Goal: Information Seeking & Learning: Check status

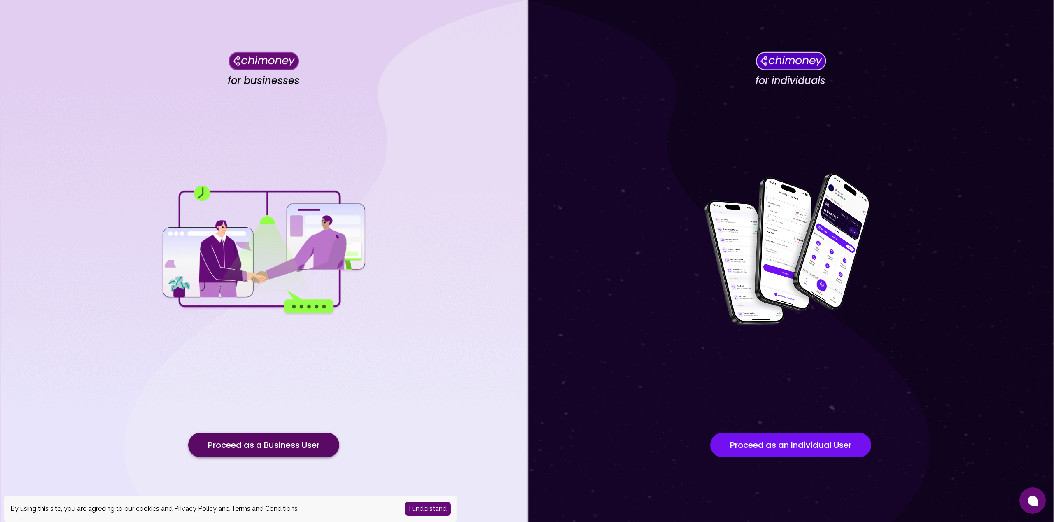
click at [254, 442] on button "Proceed as a Business User" at bounding box center [263, 445] width 151 height 25
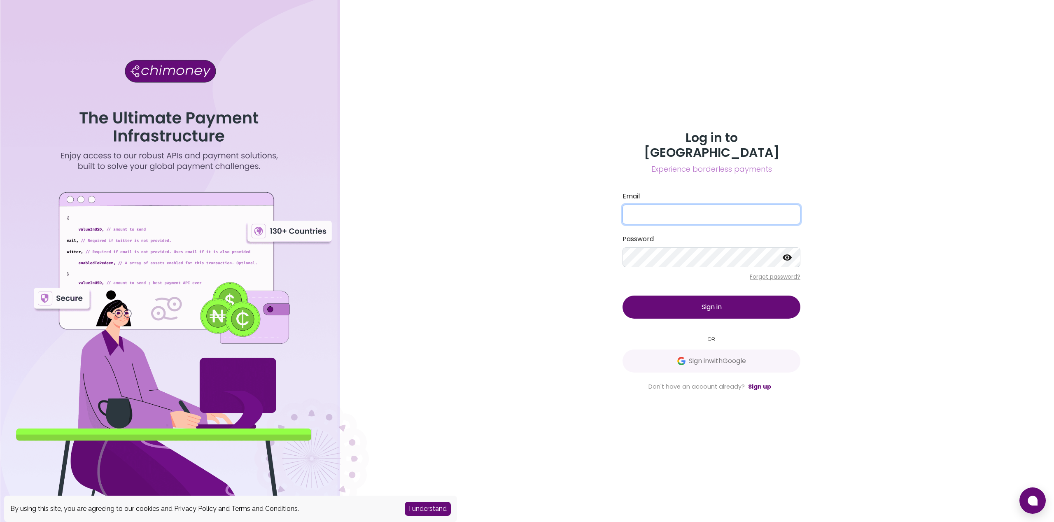
click at [664, 211] on input "Email" at bounding box center [711, 215] width 178 height 20
type input "[EMAIL_ADDRESS][DOMAIN_NAME]"
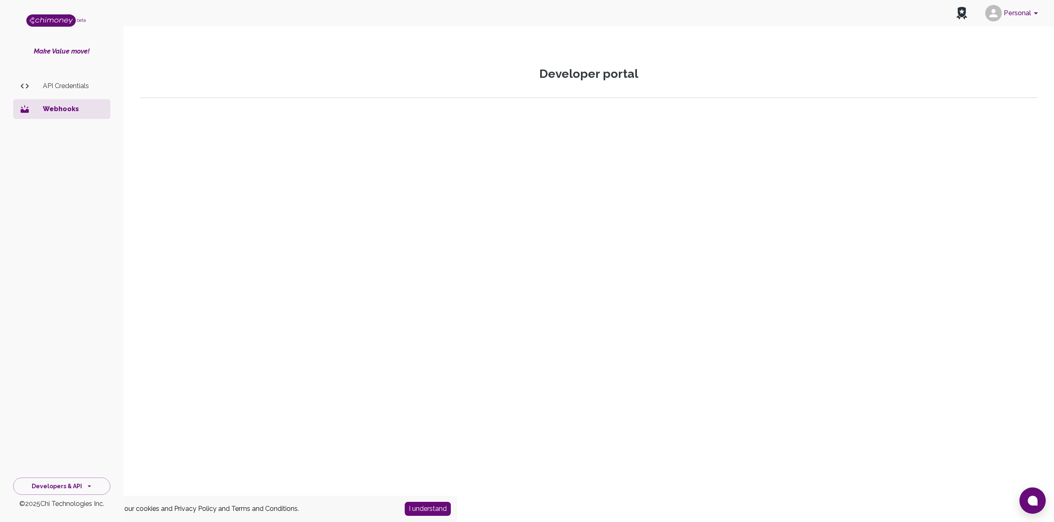
click at [700, 302] on div "Developer portal" at bounding box center [588, 223] width 917 height 313
click at [77, 88] on p "API Credentials" at bounding box center [73, 86] width 61 height 10
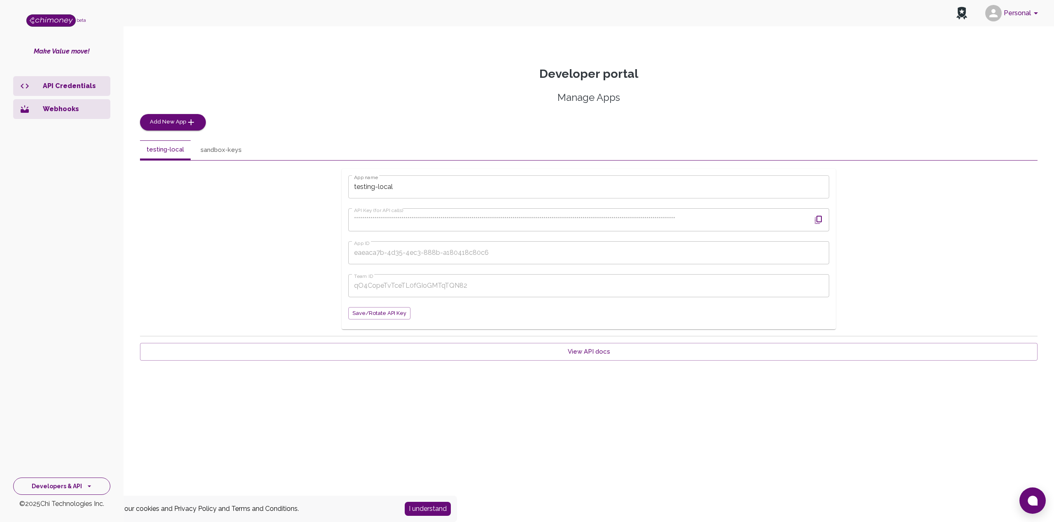
click at [54, 485] on button "Developers & API" at bounding box center [61, 486] width 97 height 18
click at [41, 429] on li "Payments" at bounding box center [62, 428] width 96 height 20
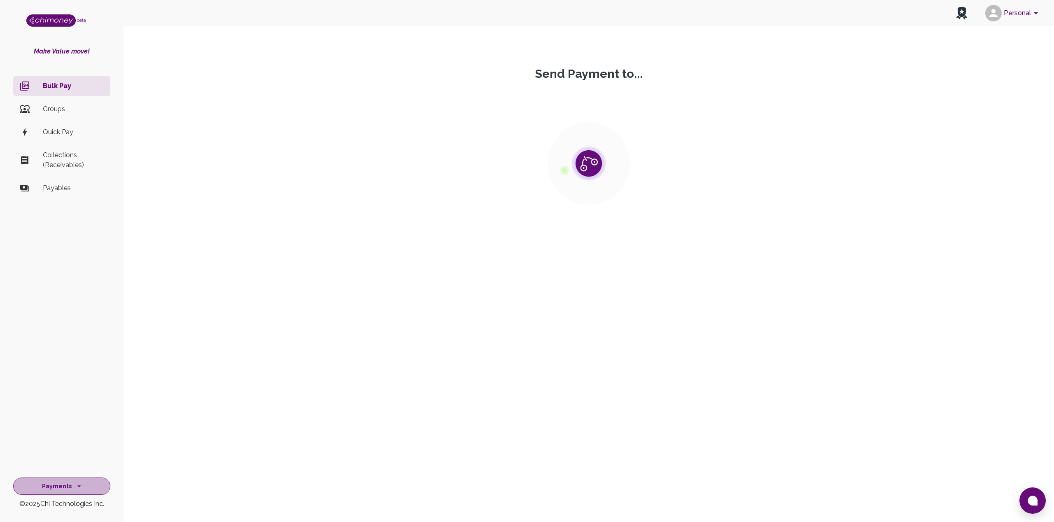
click at [48, 484] on button "Payments" at bounding box center [61, 486] width 97 height 18
click at [51, 408] on li "Dashboard" at bounding box center [62, 408] width 96 height 20
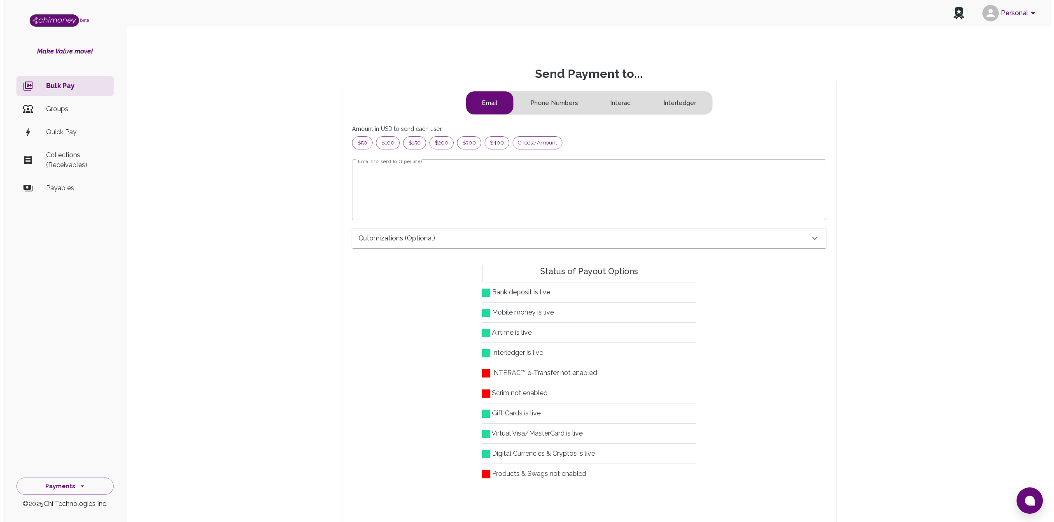
scroll to position [100, 454]
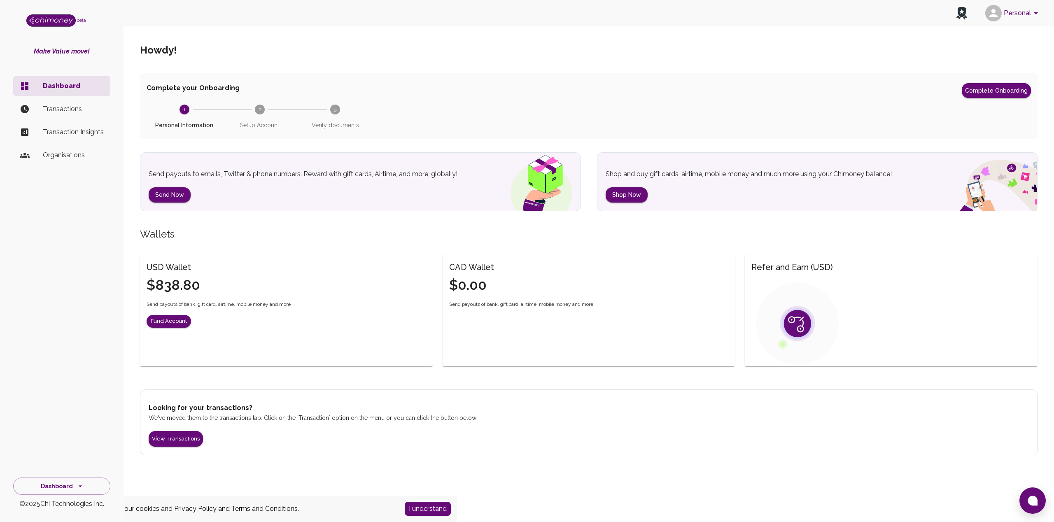
click at [67, 113] on p "Transactions" at bounding box center [73, 109] width 61 height 10
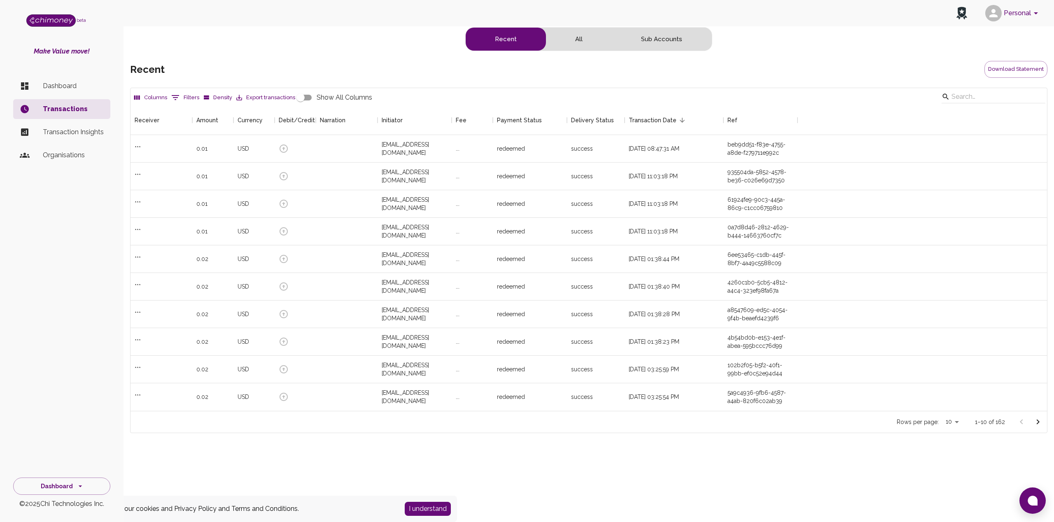
scroll to position [299, 910]
click at [647, 41] on button "Sub Accounts" at bounding box center [662, 39] width 100 height 23
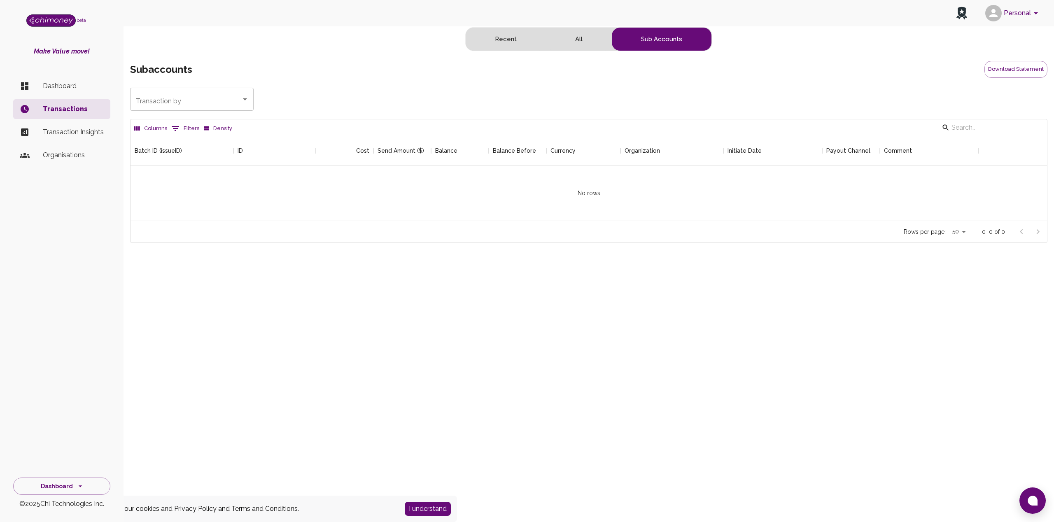
scroll to position [79, 910]
click at [194, 99] on input "[EMAIL_ADDRESS][DOMAIN_NAME]" at bounding box center [180, 99] width 93 height 16
click at [204, 102] on input "[EMAIL_ADDRESS][DOMAIN_NAME]" at bounding box center [180, 99] width 93 height 16
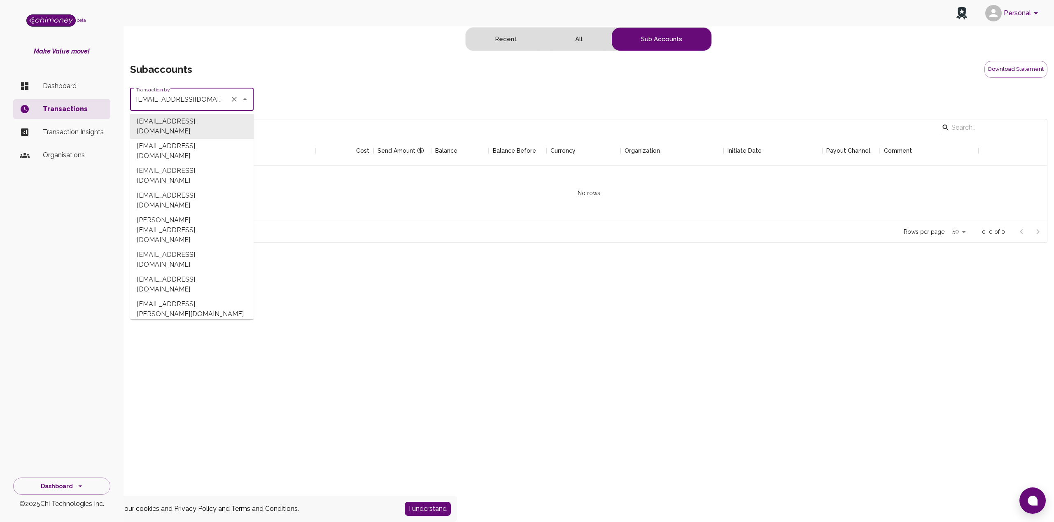
paste input "[EMAIL_ADDRESS]"
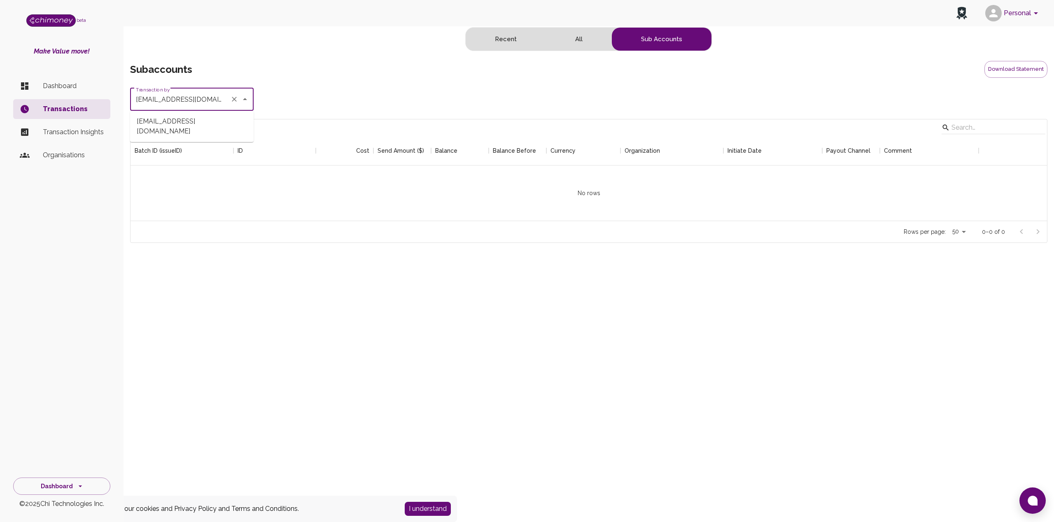
click at [216, 123] on li "[EMAIL_ADDRESS][DOMAIN_NAME]" at bounding box center [191, 126] width 123 height 25
click at [214, 100] on input "[EMAIL_ADDRESS][DOMAIN_NAME]" at bounding box center [180, 99] width 93 height 16
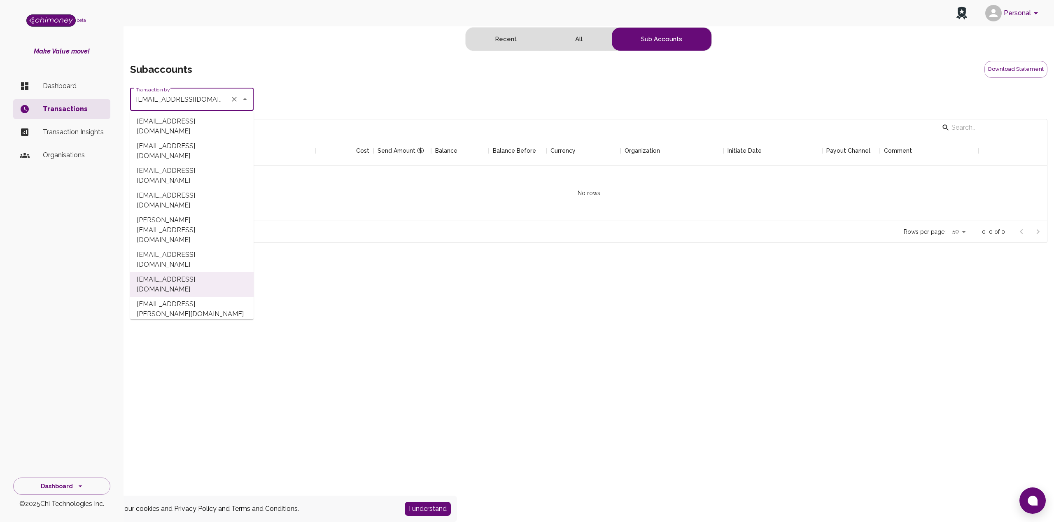
type input "[EMAIL_ADDRESS][DOMAIN_NAME]"
click at [305, 134] on div "Columns 0 Filters Density" at bounding box center [588, 127] width 916 height 16
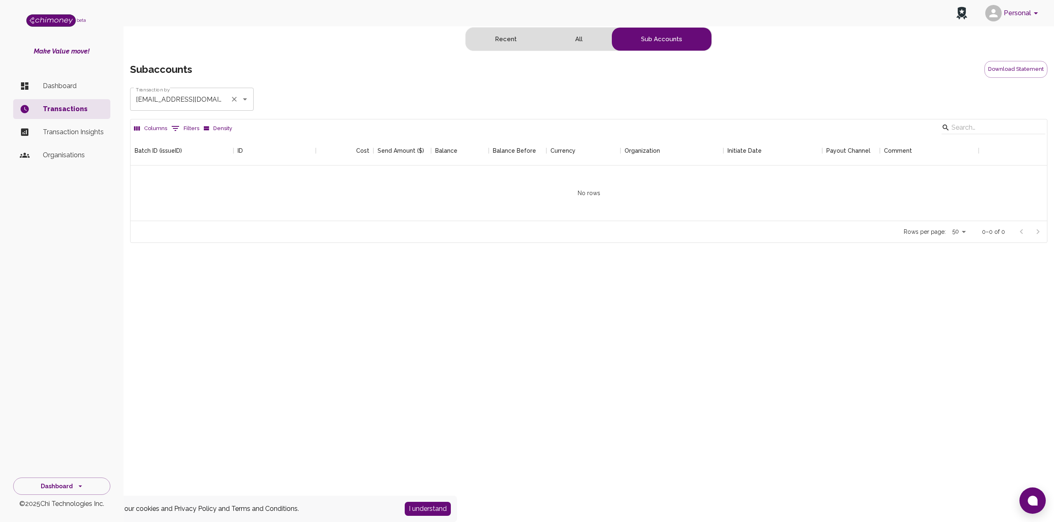
click at [229, 110] on div "[EMAIL_ADDRESS][DOMAIN_NAME] Transaction by" at bounding box center [191, 99] width 123 height 23
click at [218, 99] on input "[EMAIL_ADDRESS][DOMAIN_NAME]" at bounding box center [180, 99] width 93 height 16
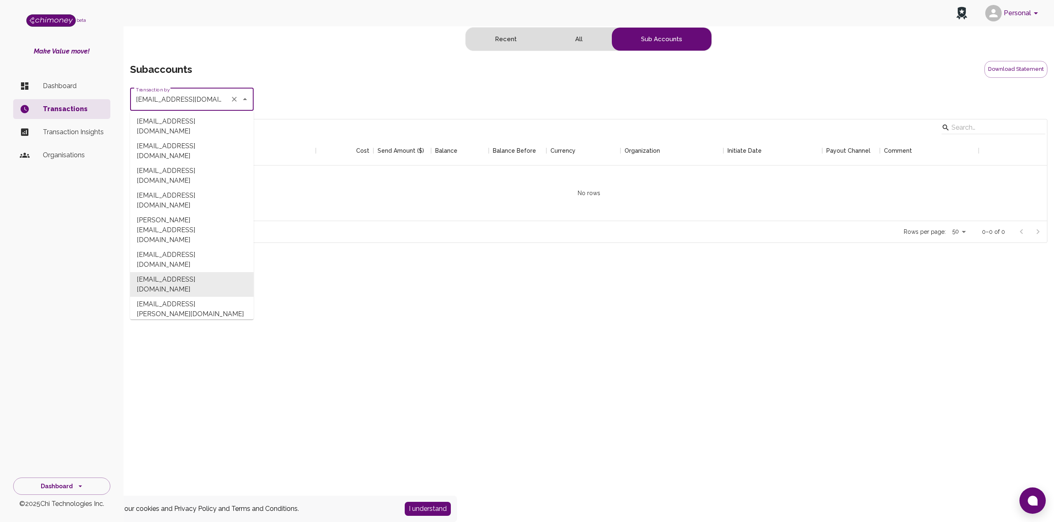
click at [328, 250] on div "Personal beta Make Value move! Dashboard Transactions Transaction Insights Orga…" at bounding box center [527, 261] width 1054 height 522
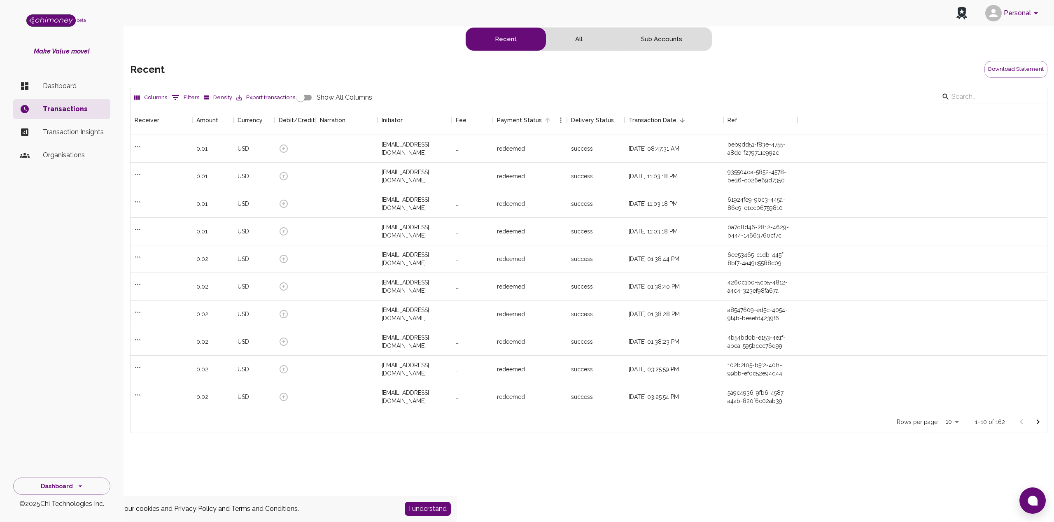
scroll to position [299, 910]
click at [655, 42] on button "Sub Accounts" at bounding box center [662, 39] width 100 height 23
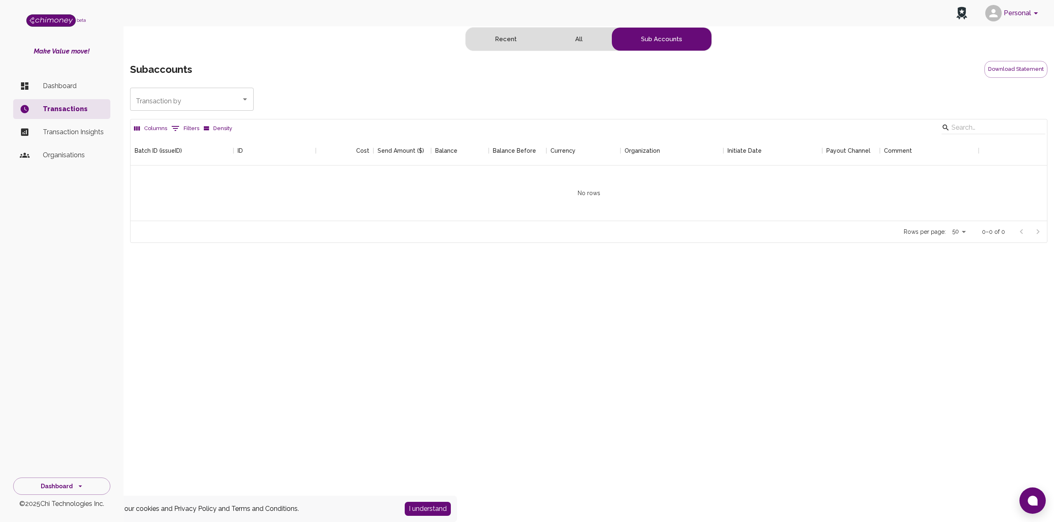
scroll to position [79, 910]
click at [178, 100] on input "[EMAIL_ADDRESS][DOMAIN_NAME]" at bounding box center [180, 99] width 93 height 16
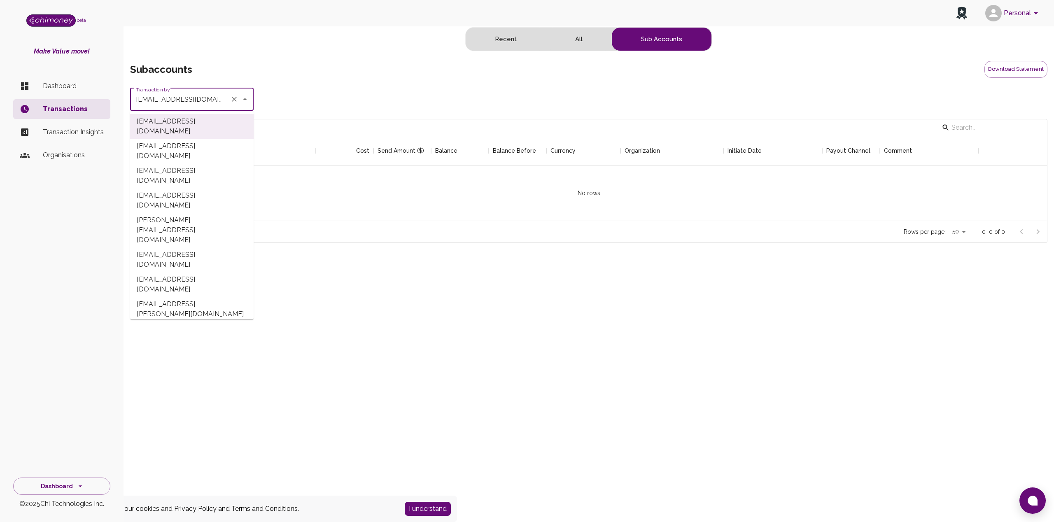
click at [202, 272] on li "[EMAIL_ADDRESS][DOMAIN_NAME]" at bounding box center [191, 284] width 123 height 25
type input "[EMAIL_ADDRESS][DOMAIN_NAME]"
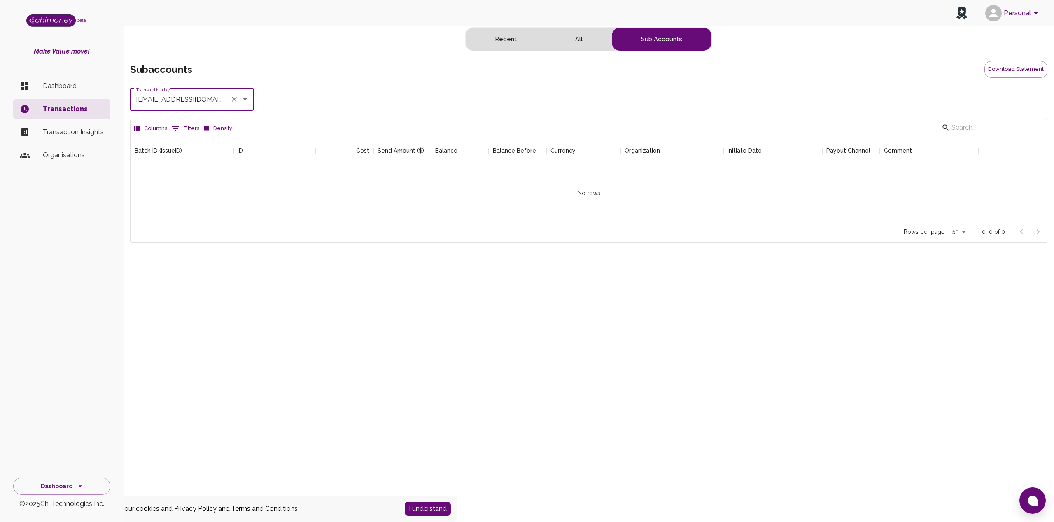
click at [553, 235] on div "Rows per page: 50 50 0–0 of 0" at bounding box center [588, 232] width 916 height 22
click at [186, 126] on button "0 Filters" at bounding box center [185, 128] width 32 height 13
click at [182, 183] on select "Batch ID (issueID) Transaction Reference ID Cost Send Amount ($) Balance Balanc…" at bounding box center [179, 181] width 62 height 13
select select "valueInUSD"
click at [148, 175] on select "Batch ID (issueID) Transaction Reference ID Cost Send Amount ($) Balance Balanc…" at bounding box center [179, 181] width 62 height 13
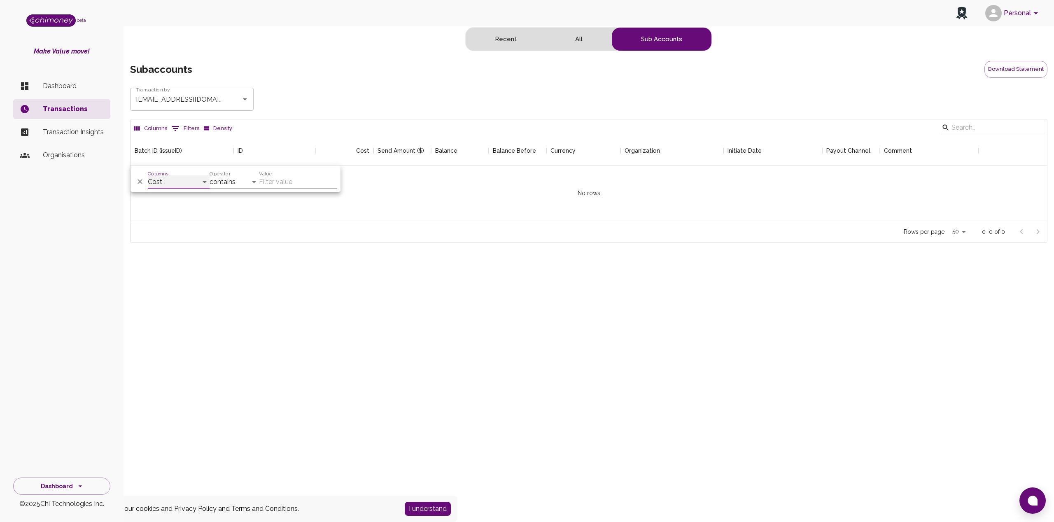
select select "="
click at [183, 181] on select "Batch ID (issueID) Transaction Reference ID Cost Send Amount ($) Balance Balanc…" at bounding box center [179, 181] width 62 height 13
select select "issueID"
click at [148, 175] on select "Batch ID (issueID) Transaction Reference ID Cost Send Amount ($) Balance Balanc…" at bounding box center [179, 181] width 62 height 13
click at [293, 235] on div "Rows per page: 50 50 0–0 of 0" at bounding box center [588, 232] width 916 height 22
